Goal: Task Accomplishment & Management: Use online tool/utility

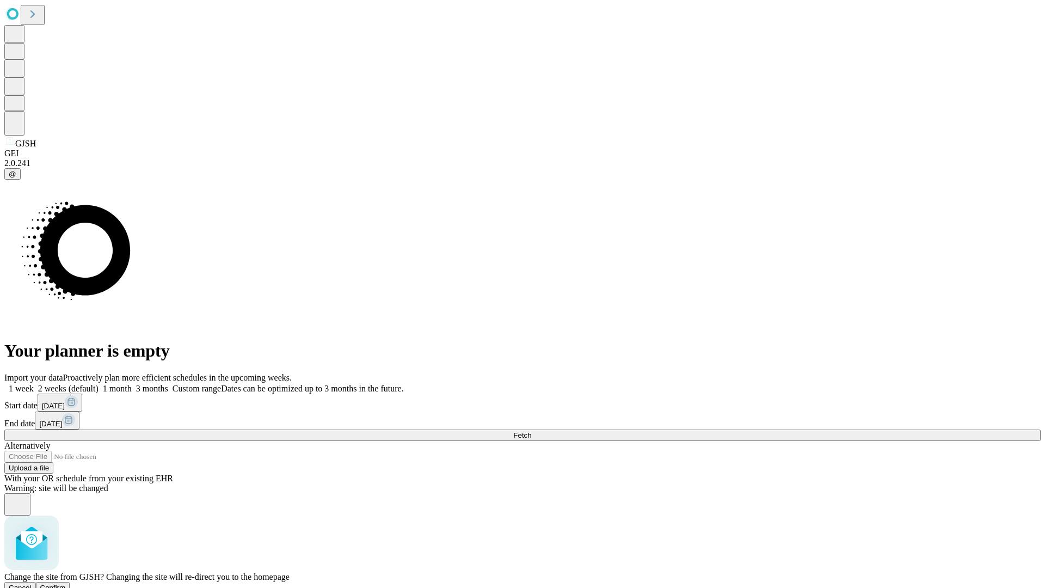
click at [66, 583] on span "Confirm" at bounding box center [53, 587] width 26 height 8
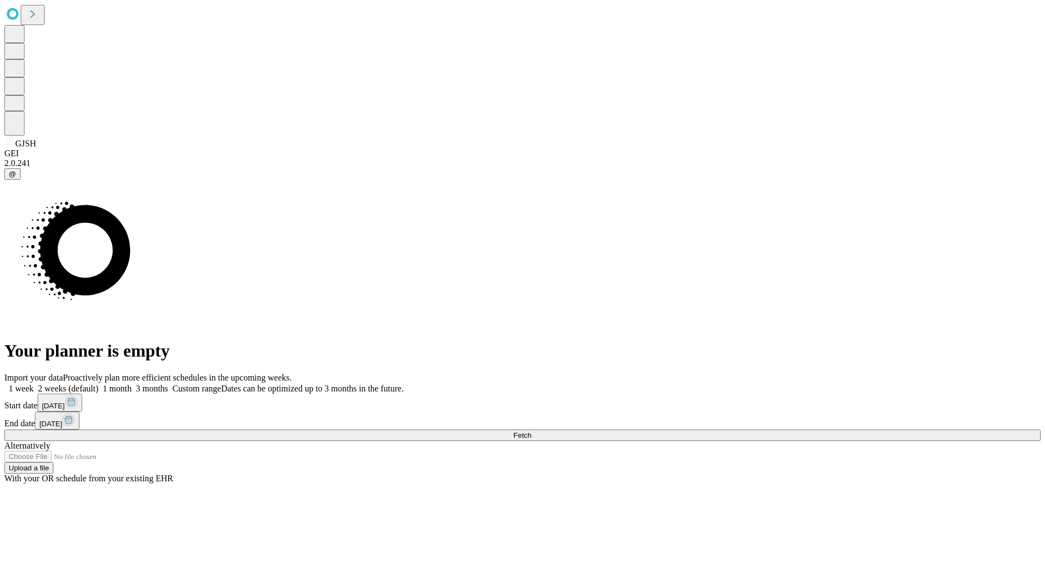
click at [132, 384] on label "1 month" at bounding box center [115, 388] width 33 height 9
click at [531, 431] on span "Fetch" at bounding box center [522, 435] width 18 height 8
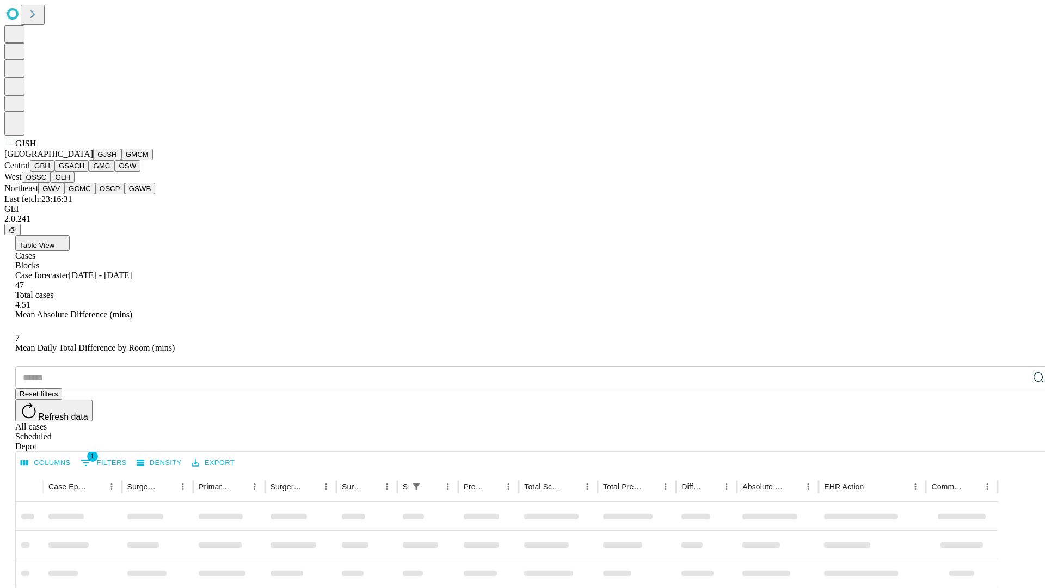
click at [121, 160] on button "GMCM" at bounding box center [137, 154] width 32 height 11
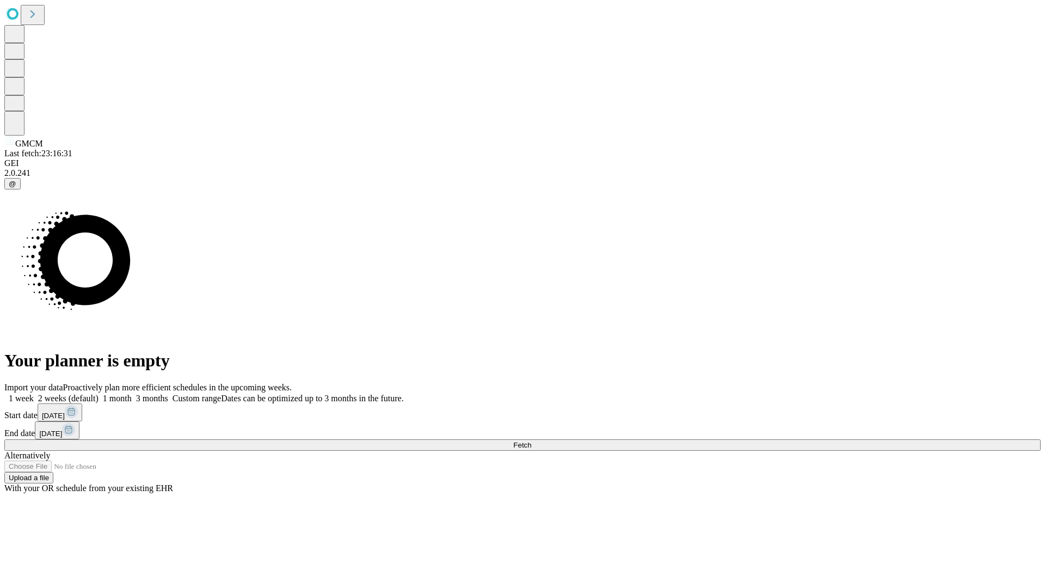
click at [132, 393] on label "1 month" at bounding box center [115, 397] width 33 height 9
click at [531, 441] on span "Fetch" at bounding box center [522, 445] width 18 height 8
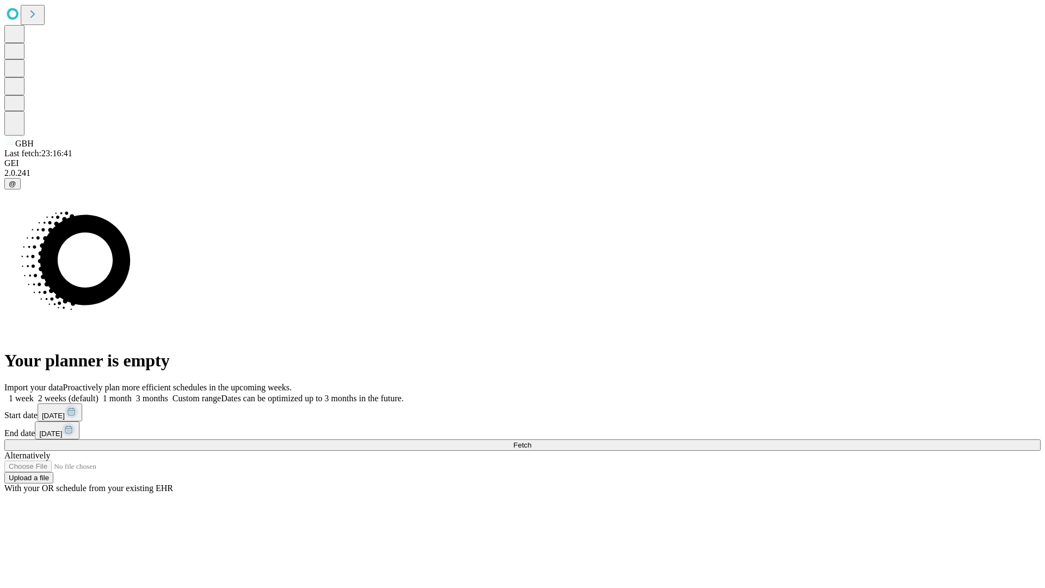
click at [132, 393] on label "1 month" at bounding box center [115, 397] width 33 height 9
click at [531, 441] on span "Fetch" at bounding box center [522, 445] width 18 height 8
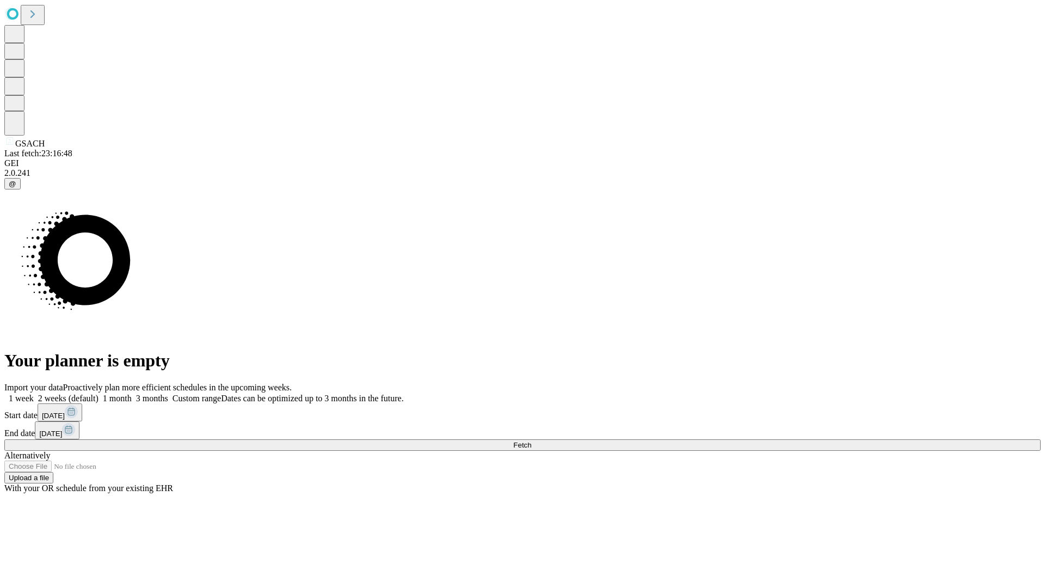
click at [132, 393] on label "1 month" at bounding box center [115, 397] width 33 height 9
click at [531, 441] on span "Fetch" at bounding box center [522, 445] width 18 height 8
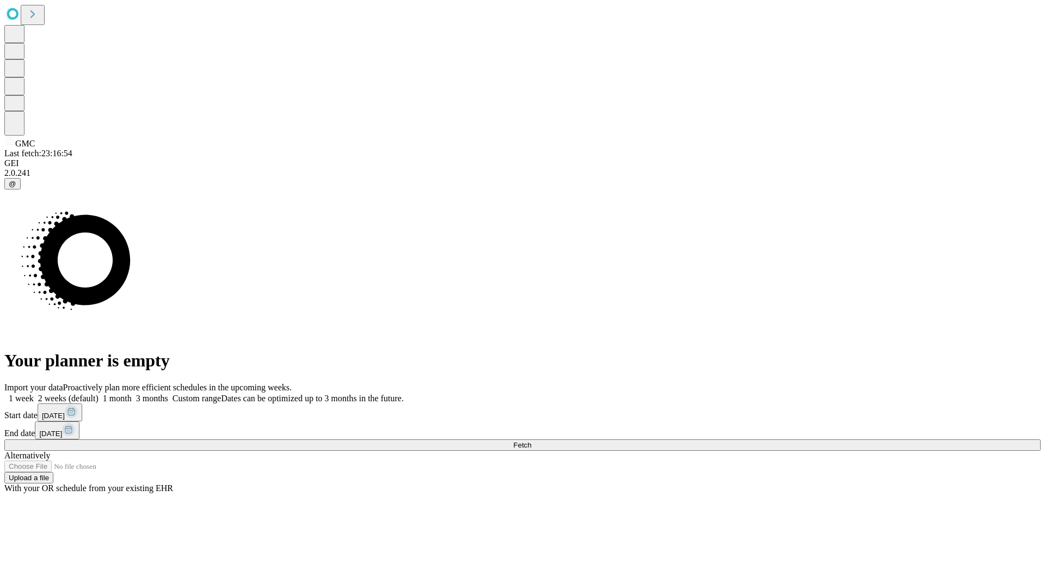
click at [132, 393] on label "1 month" at bounding box center [115, 397] width 33 height 9
click at [531, 441] on span "Fetch" at bounding box center [522, 445] width 18 height 8
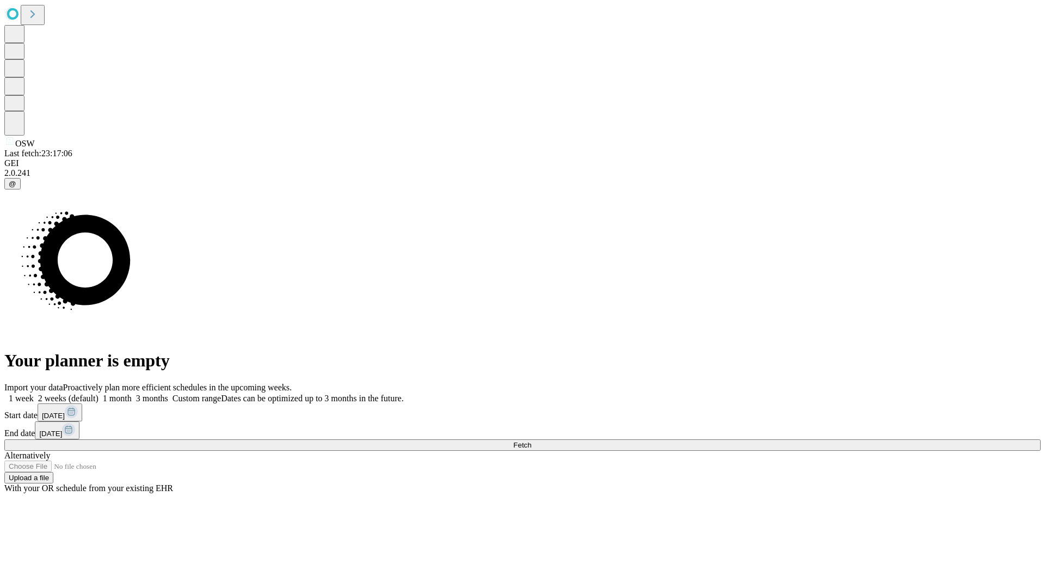
click at [132, 393] on label "1 month" at bounding box center [115, 397] width 33 height 9
click at [531, 441] on span "Fetch" at bounding box center [522, 445] width 18 height 8
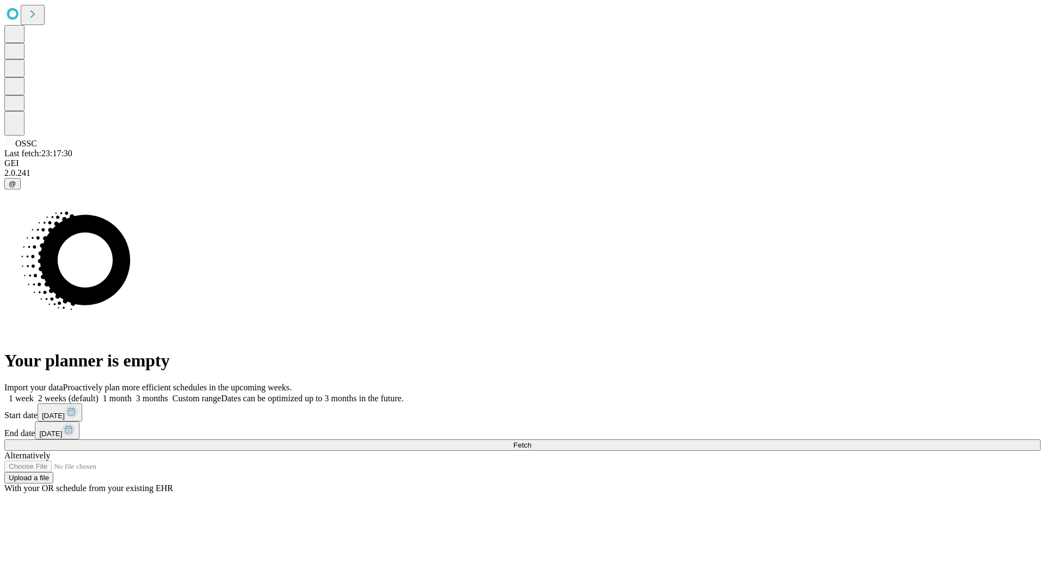
click at [132, 393] on label "1 month" at bounding box center [115, 397] width 33 height 9
click at [531, 441] on span "Fetch" at bounding box center [522, 445] width 18 height 8
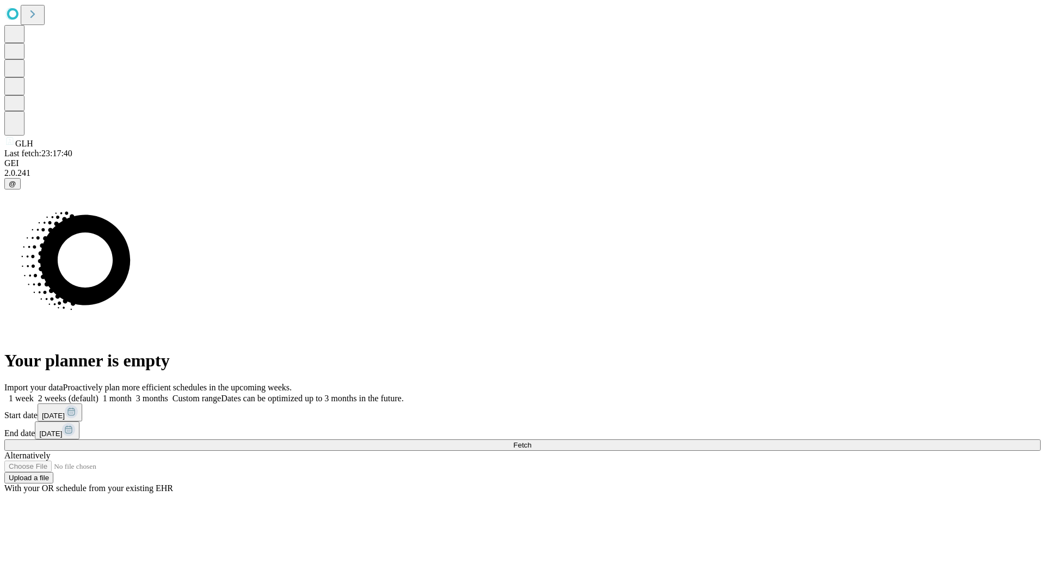
click at [132, 393] on label "1 month" at bounding box center [115, 397] width 33 height 9
click at [531, 441] on span "Fetch" at bounding box center [522, 445] width 18 height 8
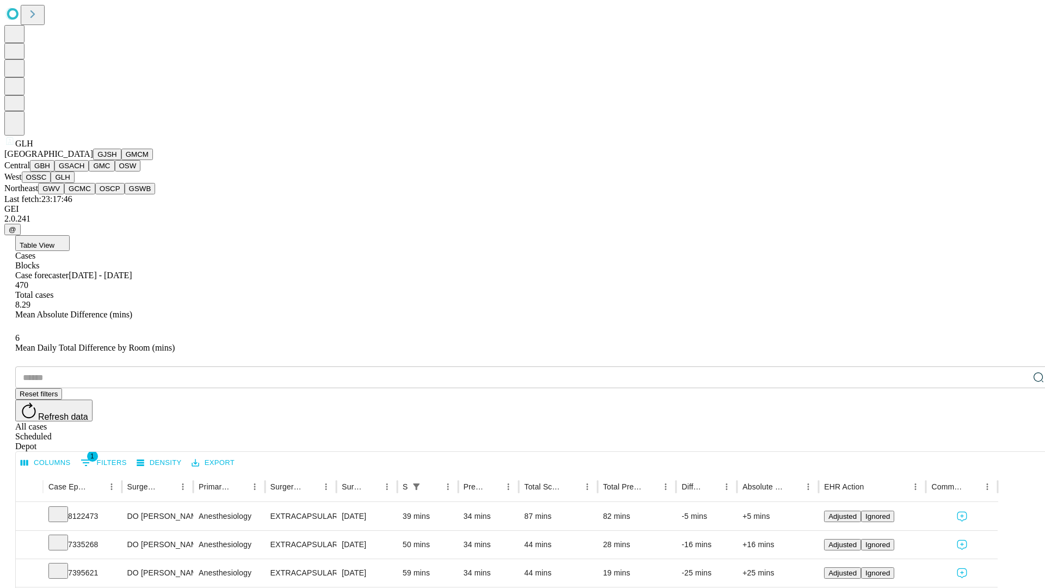
click at [64, 194] on button "GWV" at bounding box center [51, 188] width 26 height 11
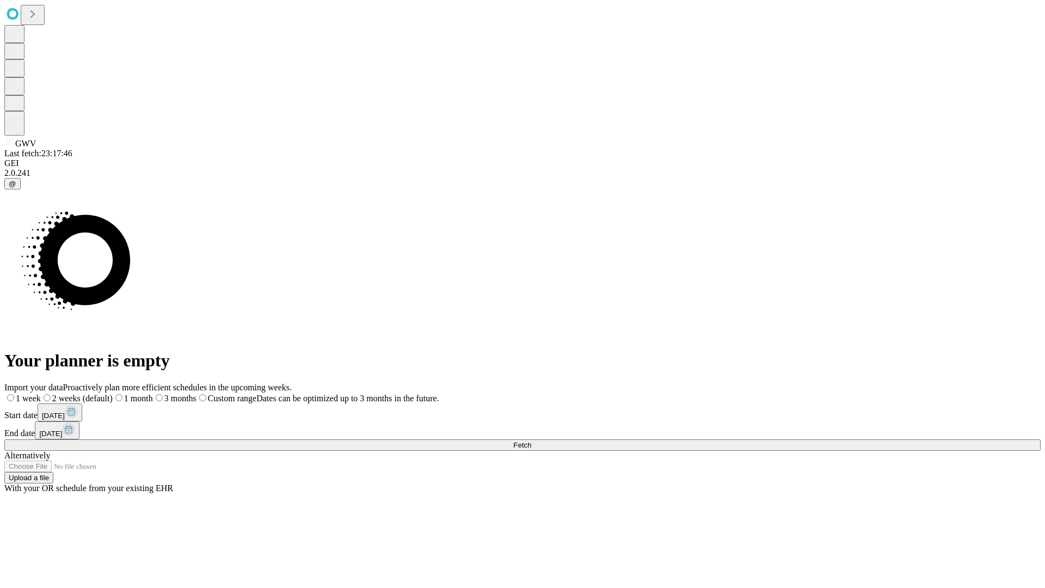
click at [153, 393] on label "1 month" at bounding box center [133, 397] width 40 height 9
click at [531, 441] on span "Fetch" at bounding box center [522, 445] width 18 height 8
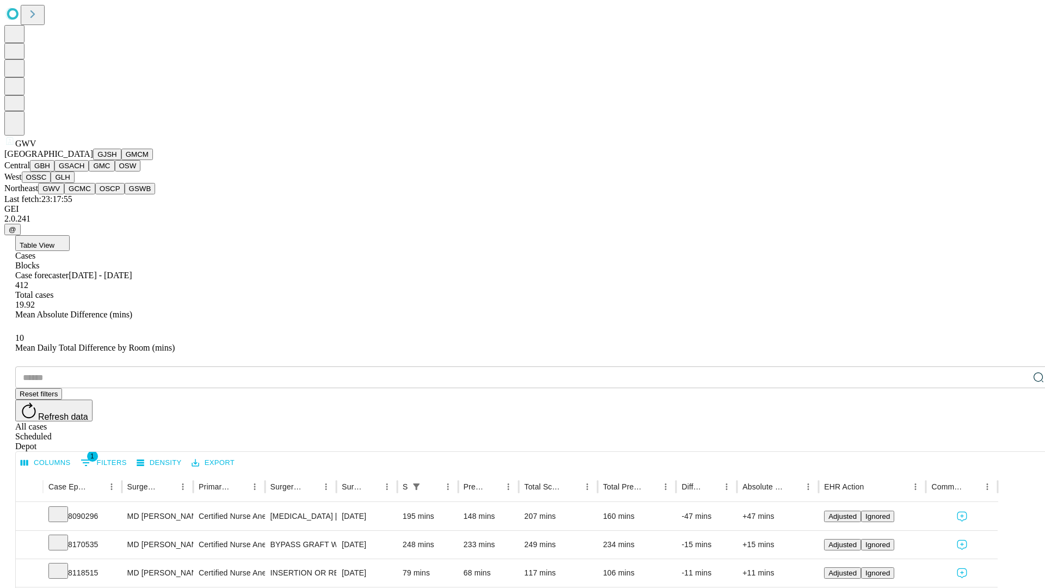
click at [84, 194] on button "GCMC" at bounding box center [79, 188] width 31 height 11
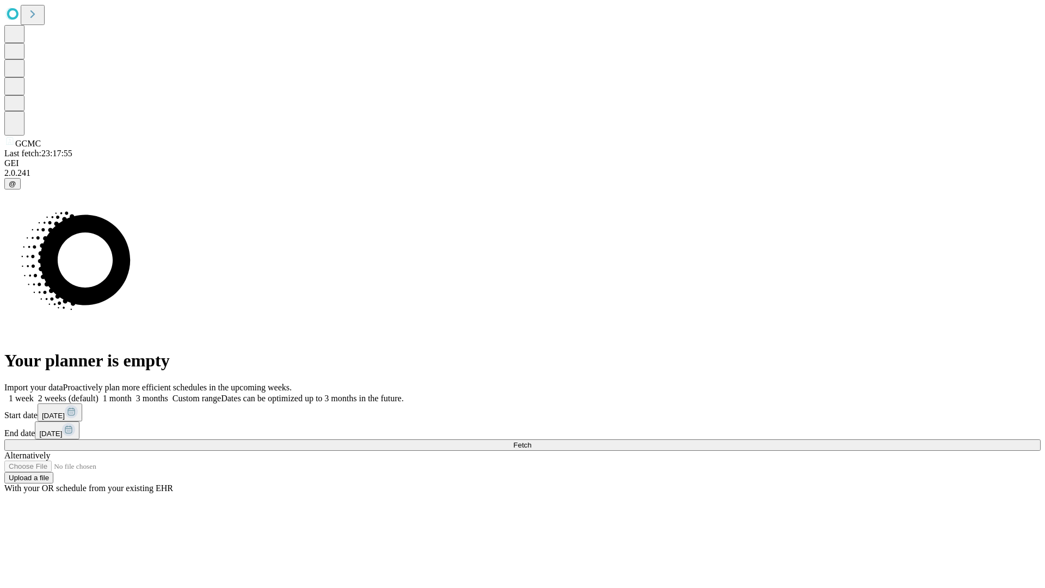
click at [132, 393] on label "1 month" at bounding box center [115, 397] width 33 height 9
click at [531, 441] on span "Fetch" at bounding box center [522, 445] width 18 height 8
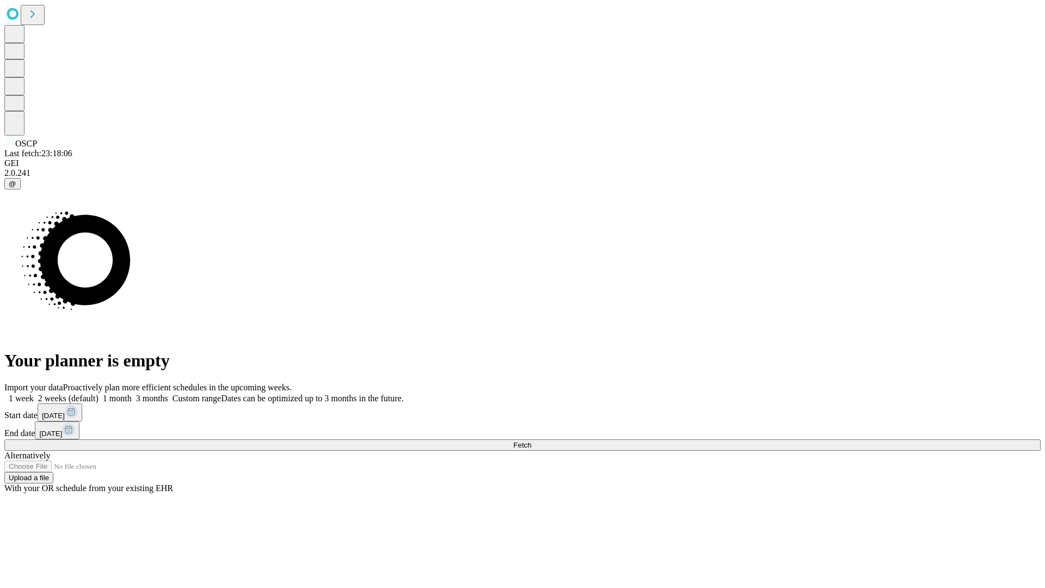
click at [132, 393] on label "1 month" at bounding box center [115, 397] width 33 height 9
click at [531, 441] on span "Fetch" at bounding box center [522, 445] width 18 height 8
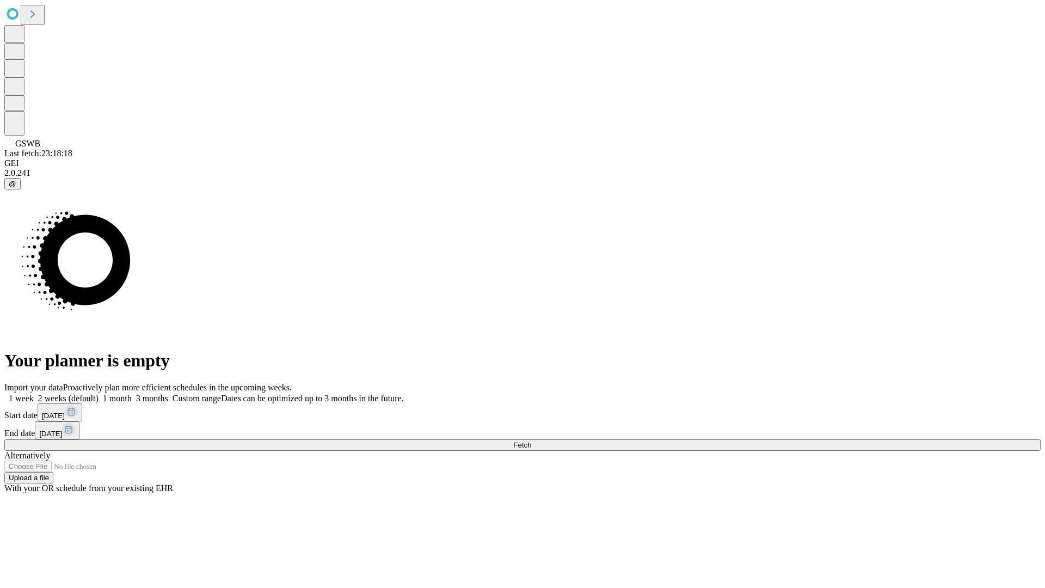
click at [132, 393] on label "1 month" at bounding box center [115, 397] width 33 height 9
click at [531, 441] on span "Fetch" at bounding box center [522, 445] width 18 height 8
